Goal: Task Accomplishment & Management: Use online tool/utility

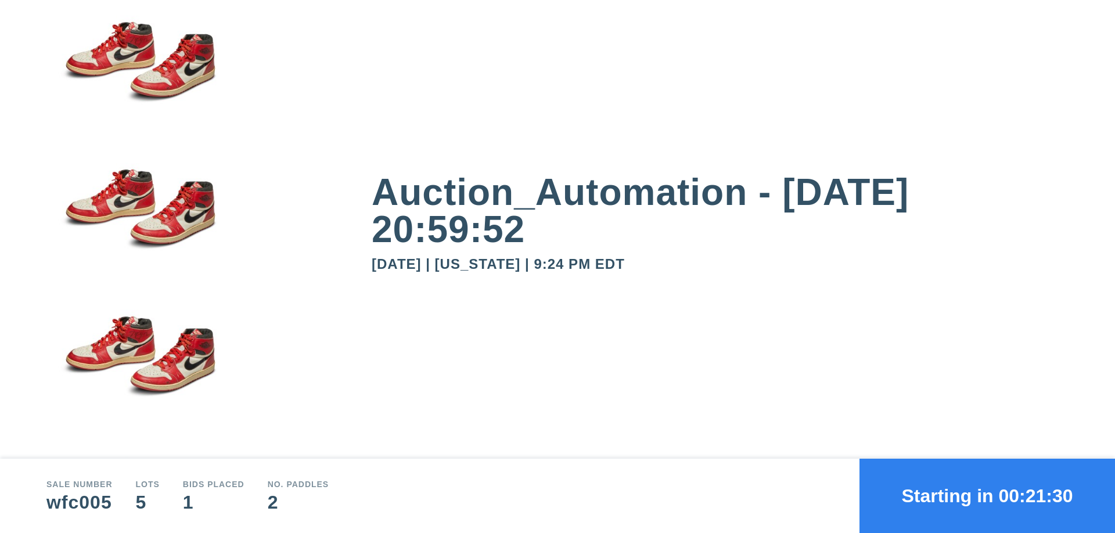
click at [987, 496] on button "Starting in 00:21:30" at bounding box center [986, 496] width 255 height 74
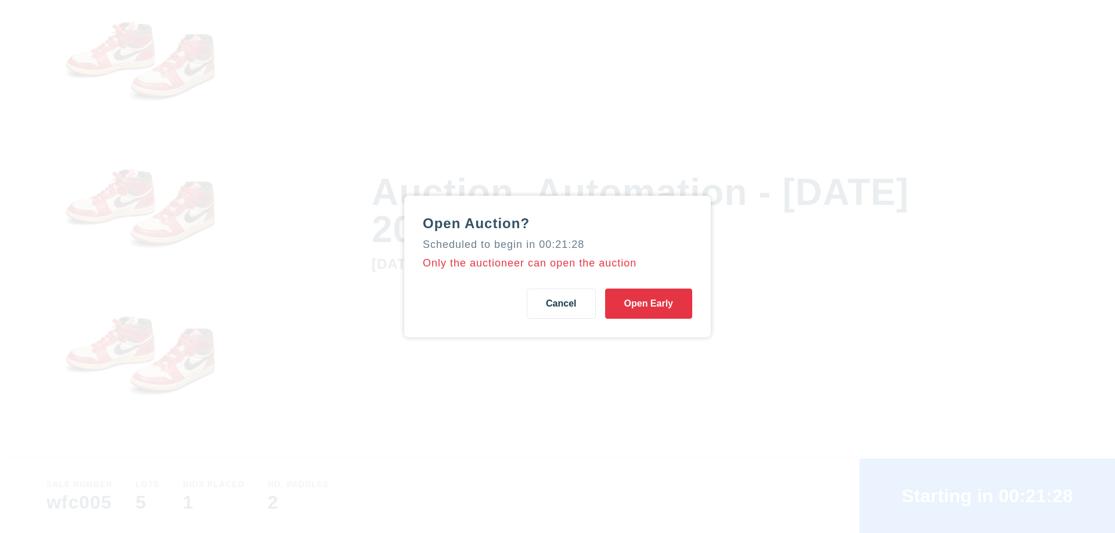
click at [648, 304] on button "Open Early" at bounding box center [648, 304] width 87 height 30
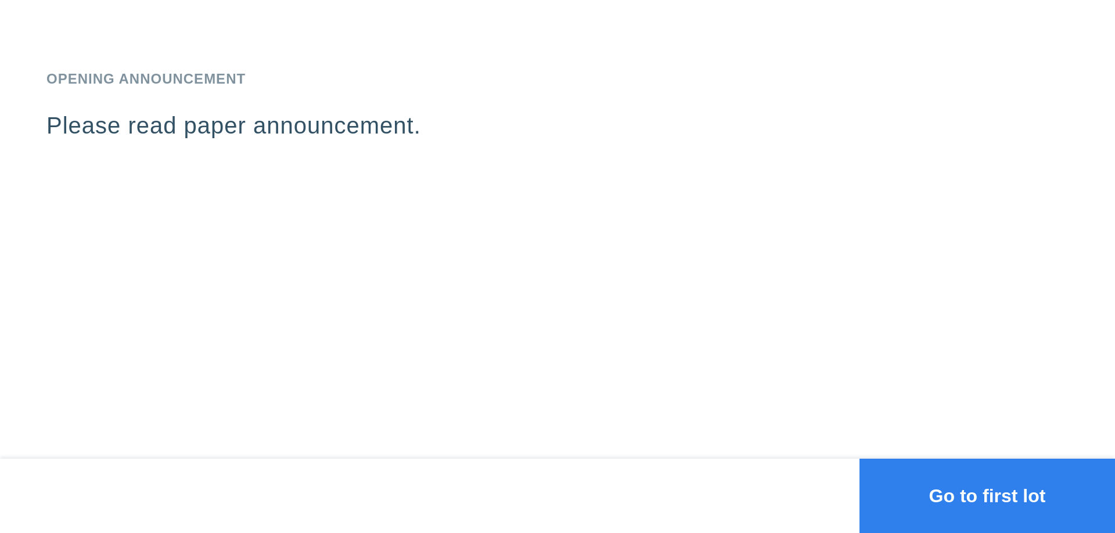
click at [987, 496] on button "Go to first lot" at bounding box center [986, 496] width 255 height 74
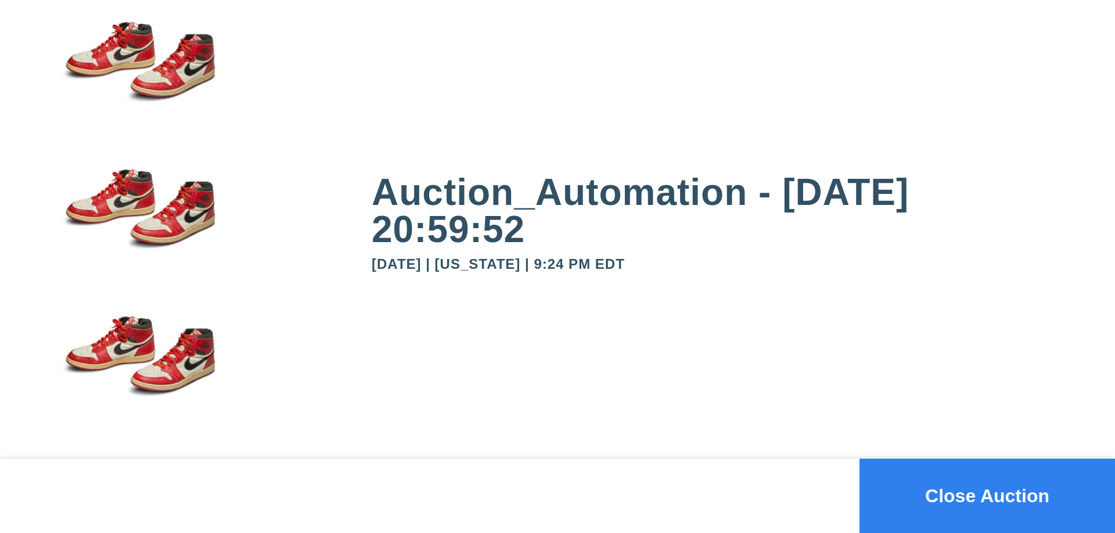
click at [987, 496] on button "Close Auction" at bounding box center [986, 496] width 255 height 74
